Goal: Task Accomplishment & Management: Complete application form

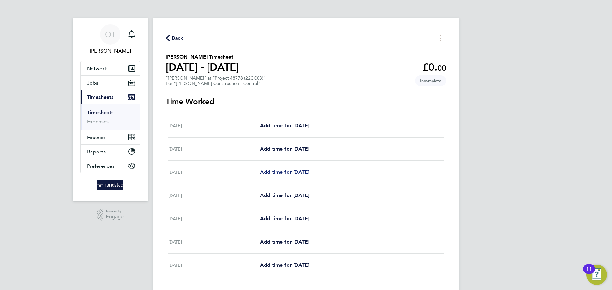
click at [293, 171] on span "Add time for [DATE]" at bounding box center [284, 172] width 49 height 6
select select "30"
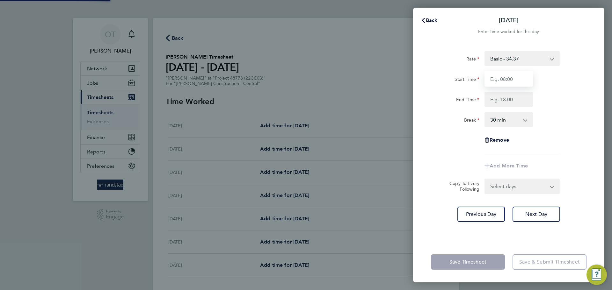
click at [522, 81] on input "Start Time" at bounding box center [508, 78] width 48 height 15
type input "07:00"
click at [508, 101] on input "End Time" at bounding box center [508, 99] width 48 height 15
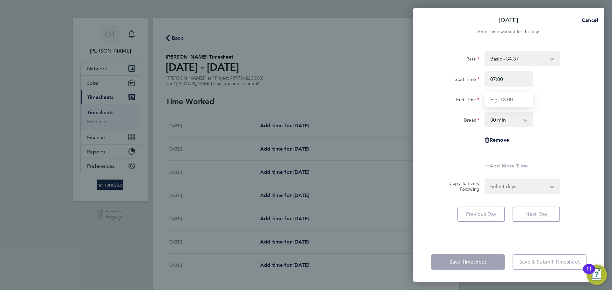
type input "17:00"
click at [501, 119] on select "0 min 15 min 30 min 45 min 60 min 75 min 90 min" at bounding box center [504, 120] width 39 height 14
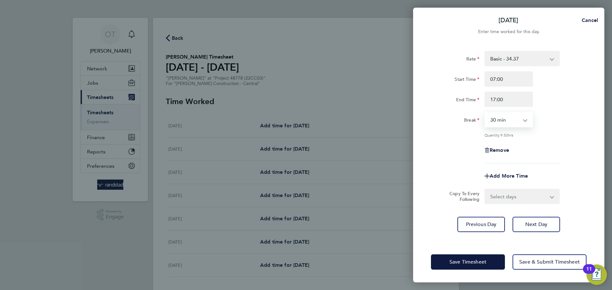
select select "0"
click at [485, 113] on select "0 min 15 min 30 min 45 min 60 min 75 min 90 min" at bounding box center [504, 120] width 39 height 14
click at [510, 198] on select "Select days Day [DATE] [DATE] [DATE] [DATE]" at bounding box center [518, 197] width 67 height 14
select select "DAY"
click at [485, 190] on select "Select days Day [DATE] [DATE] [DATE] [DATE]" at bounding box center [518, 197] width 67 height 14
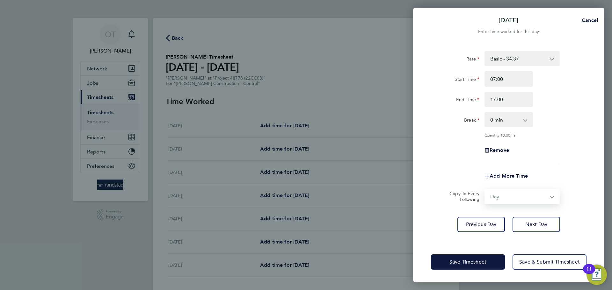
select select "[DATE]"
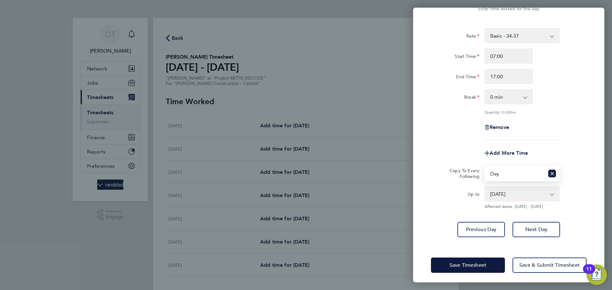
scroll to position [25, 0]
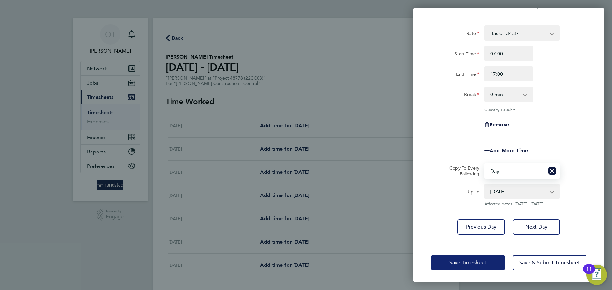
drag, startPoint x: 475, startPoint y: 260, endPoint x: 465, endPoint y: 260, distance: 9.6
click at [476, 260] on span "Save Timesheet" at bounding box center [467, 263] width 37 height 6
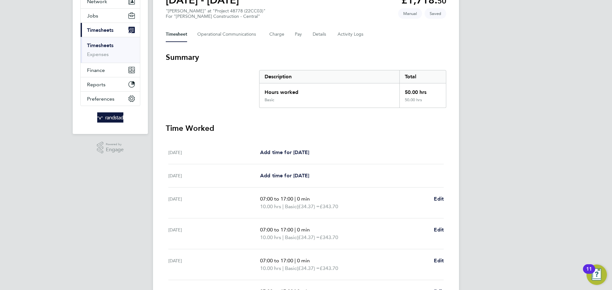
scroll to position [175, 0]
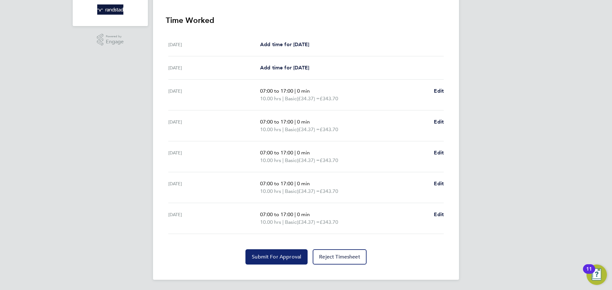
click at [275, 260] on button "Submit For Approval" at bounding box center [276, 256] width 62 height 15
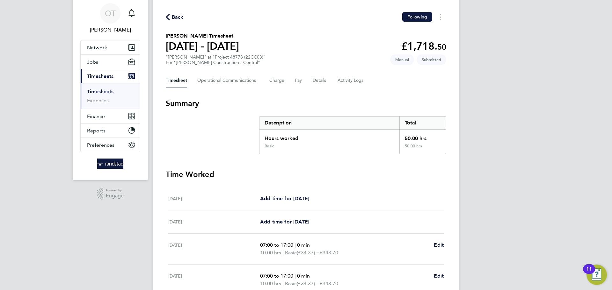
scroll to position [0, 0]
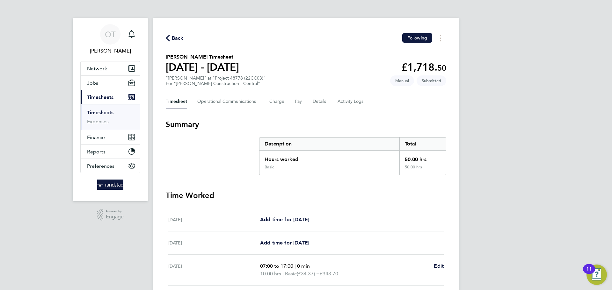
click at [175, 39] on span "Back" at bounding box center [178, 38] width 12 height 8
